Goal: Task Accomplishment & Management: Use online tool/utility

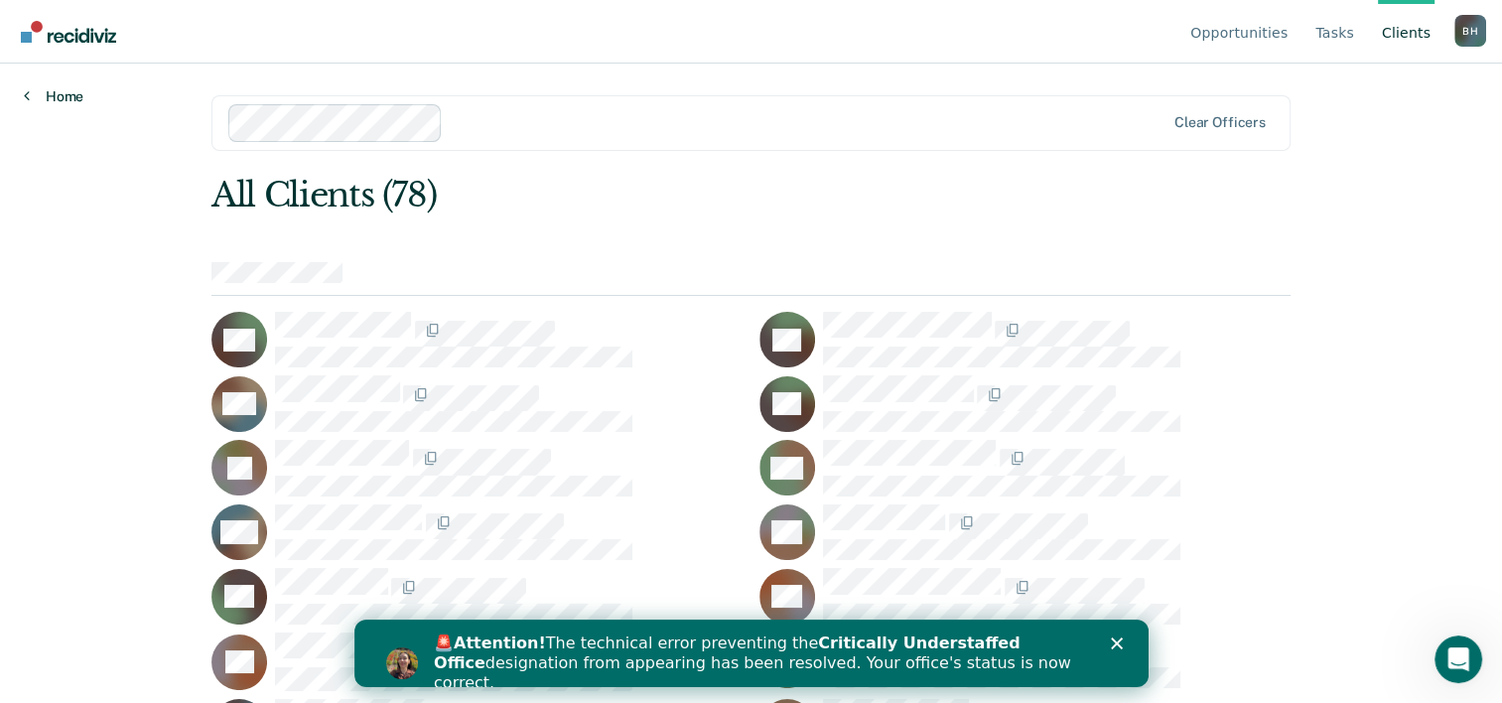
click at [52, 105] on link "Home" at bounding box center [54, 96] width 60 height 18
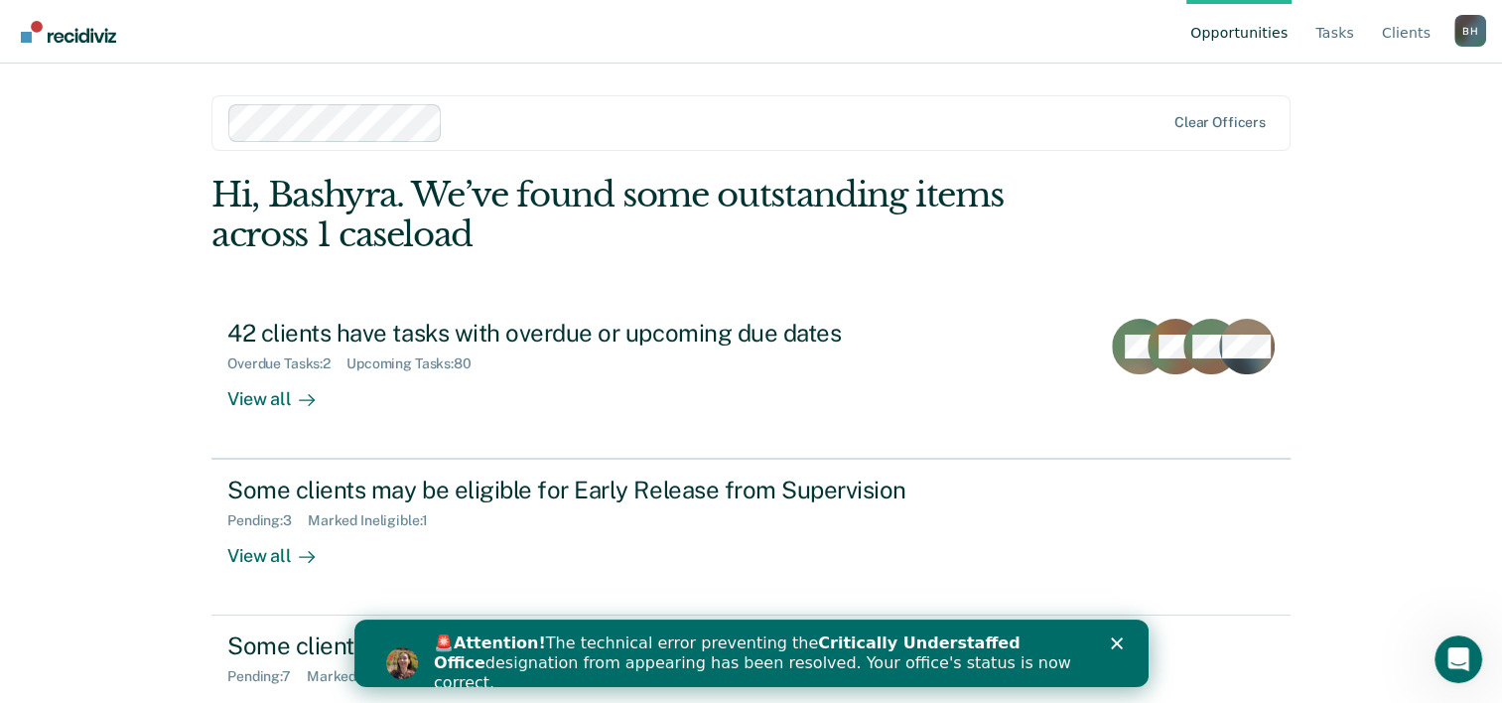
click at [28, 298] on div "Opportunities Tasks Client s Bashyra [PERSON_NAME] Profile How it works Log Out…" at bounding box center [751, 351] width 1502 height 703
click at [1113, 640] on polygon "Close" at bounding box center [1116, 643] width 12 height 12
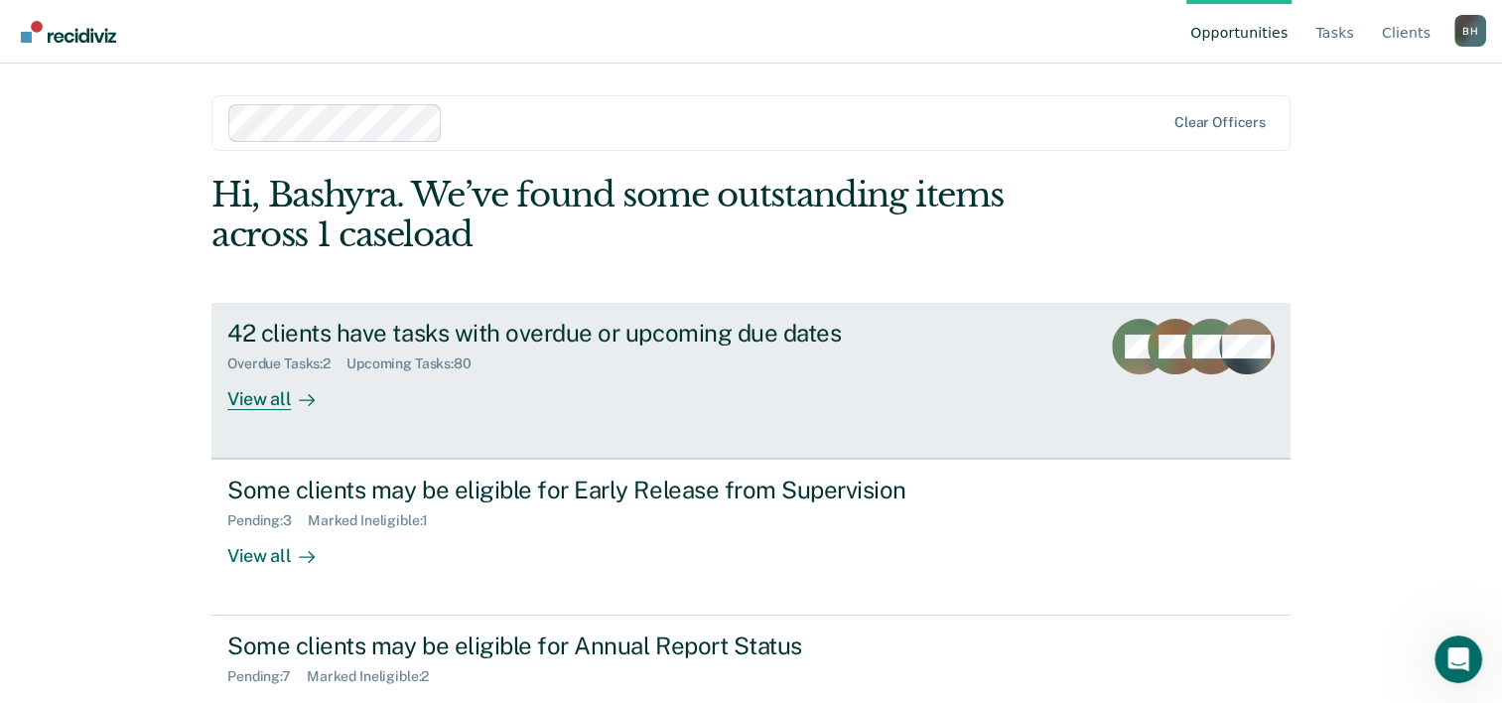
click at [280, 411] on div "View all" at bounding box center [282, 391] width 111 height 39
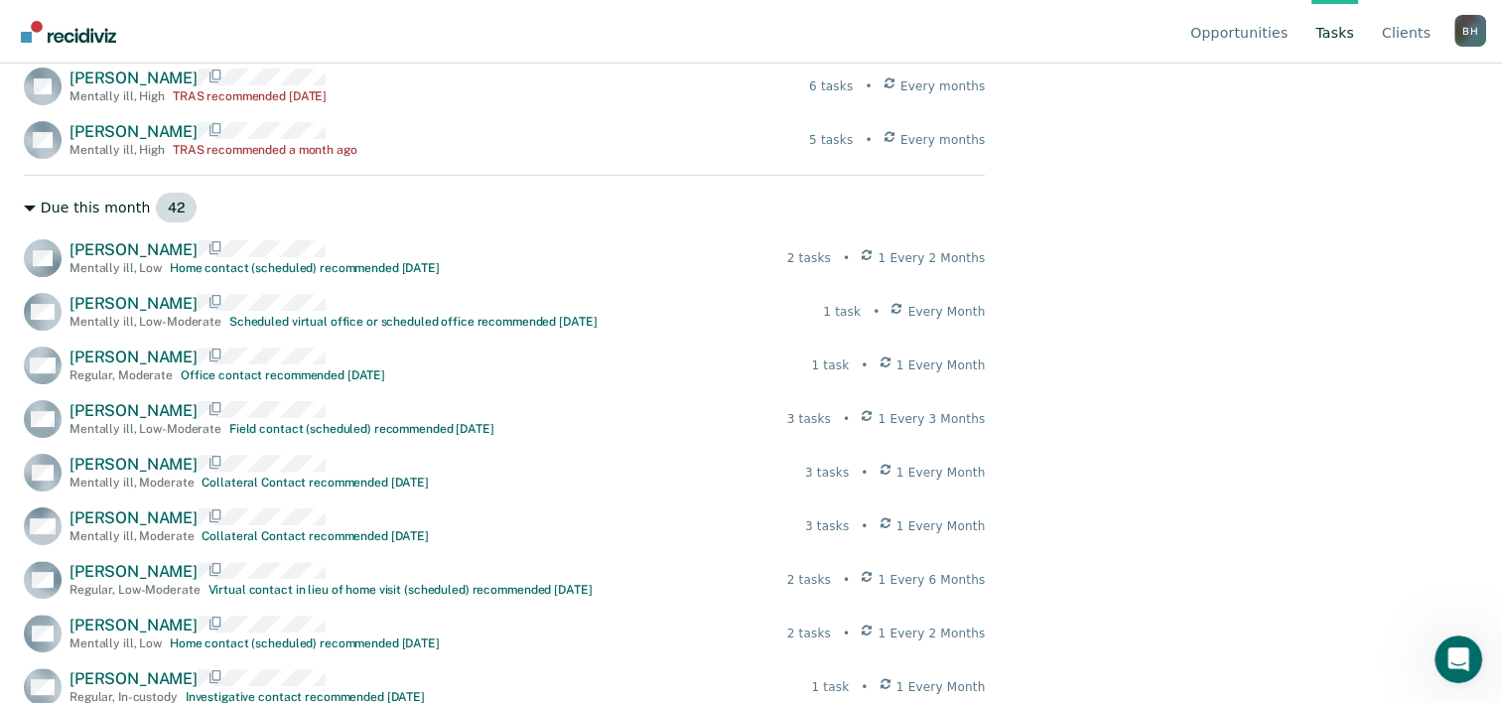
scroll to position [397, 0]
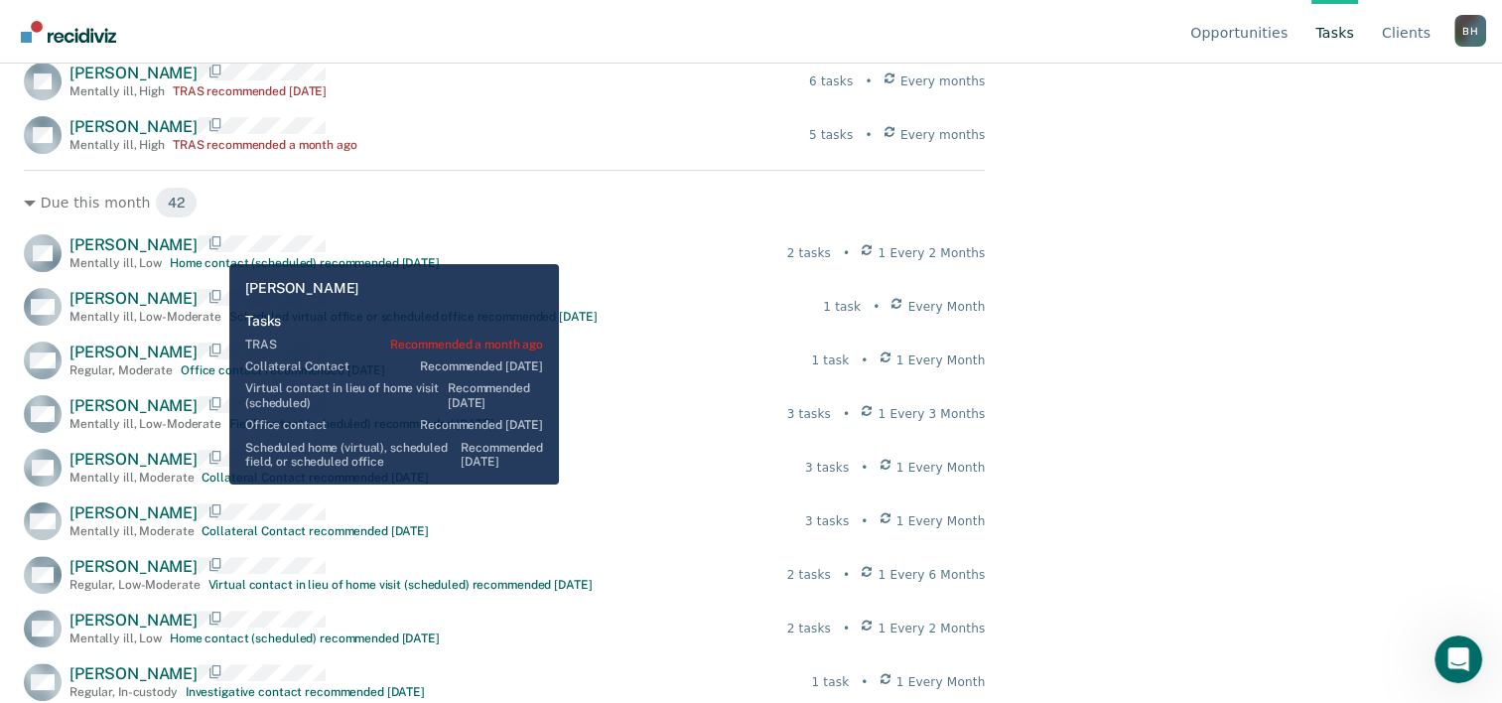
click at [198, 136] on span "[PERSON_NAME]" at bounding box center [134, 126] width 128 height 19
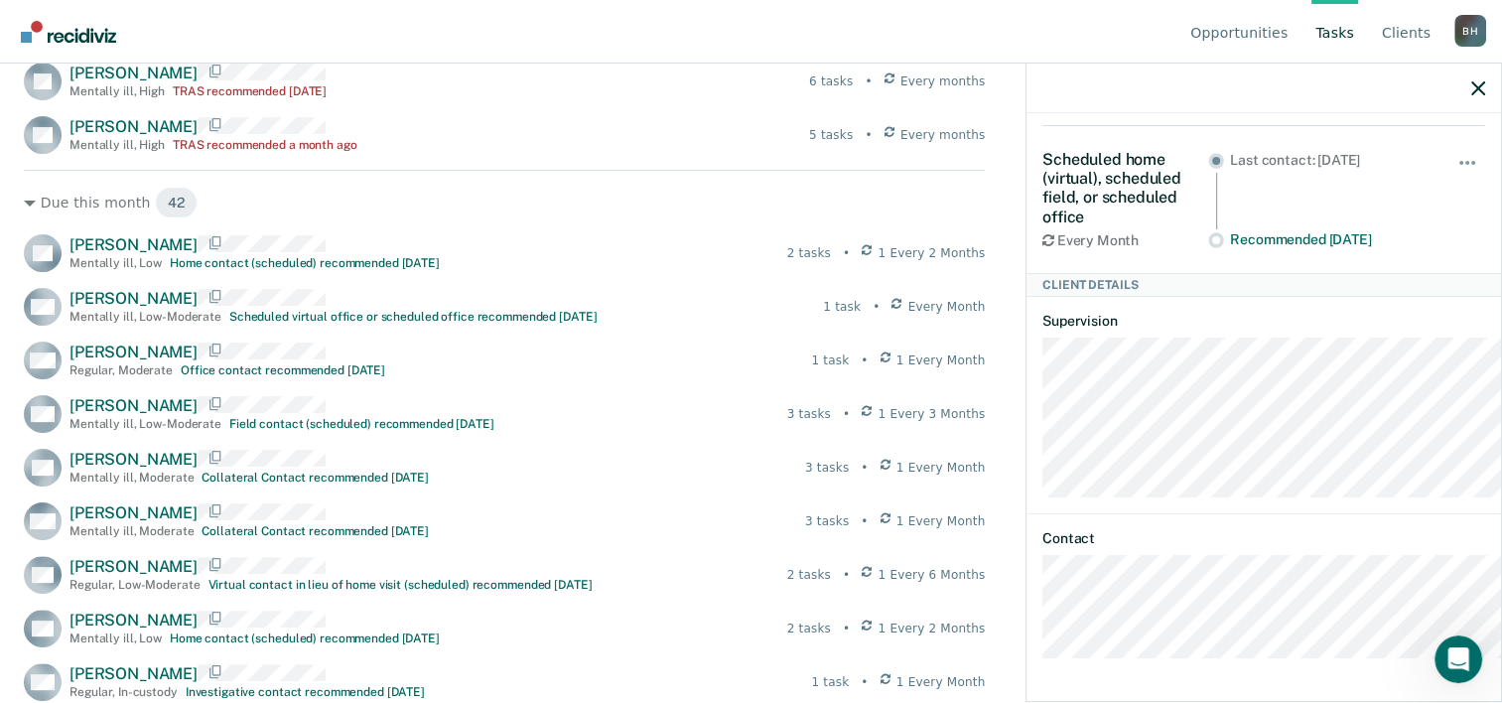
scroll to position [754, 0]
click at [1475, 95] on icon "button" at bounding box center [1478, 88] width 14 height 14
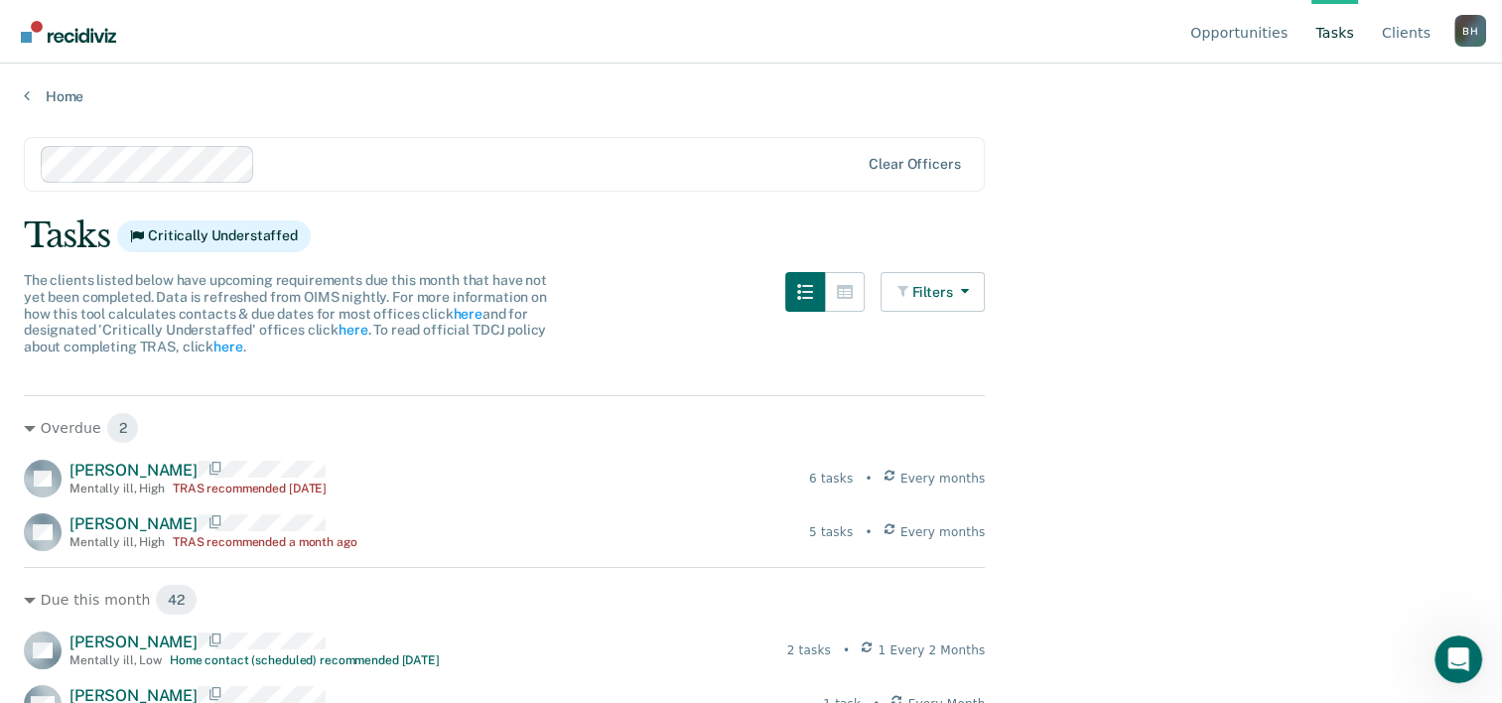
scroll to position [0, 0]
